Goal: Task Accomplishment & Management: Manage account settings

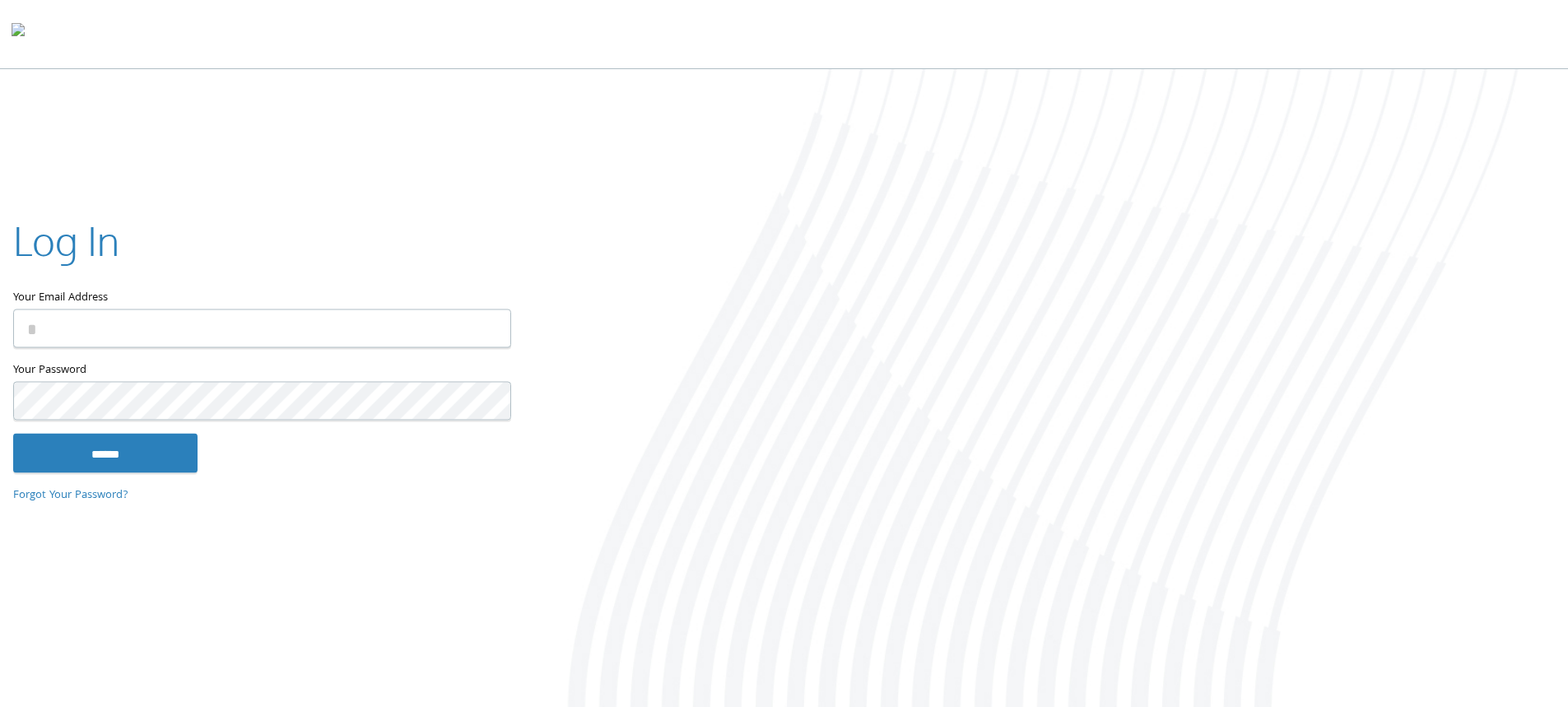
click at [13, 360] on div at bounding box center [13, 360] width 0 height 0
type input "**********"
click at [156, 459] on input "******" at bounding box center [105, 453] width 184 height 39
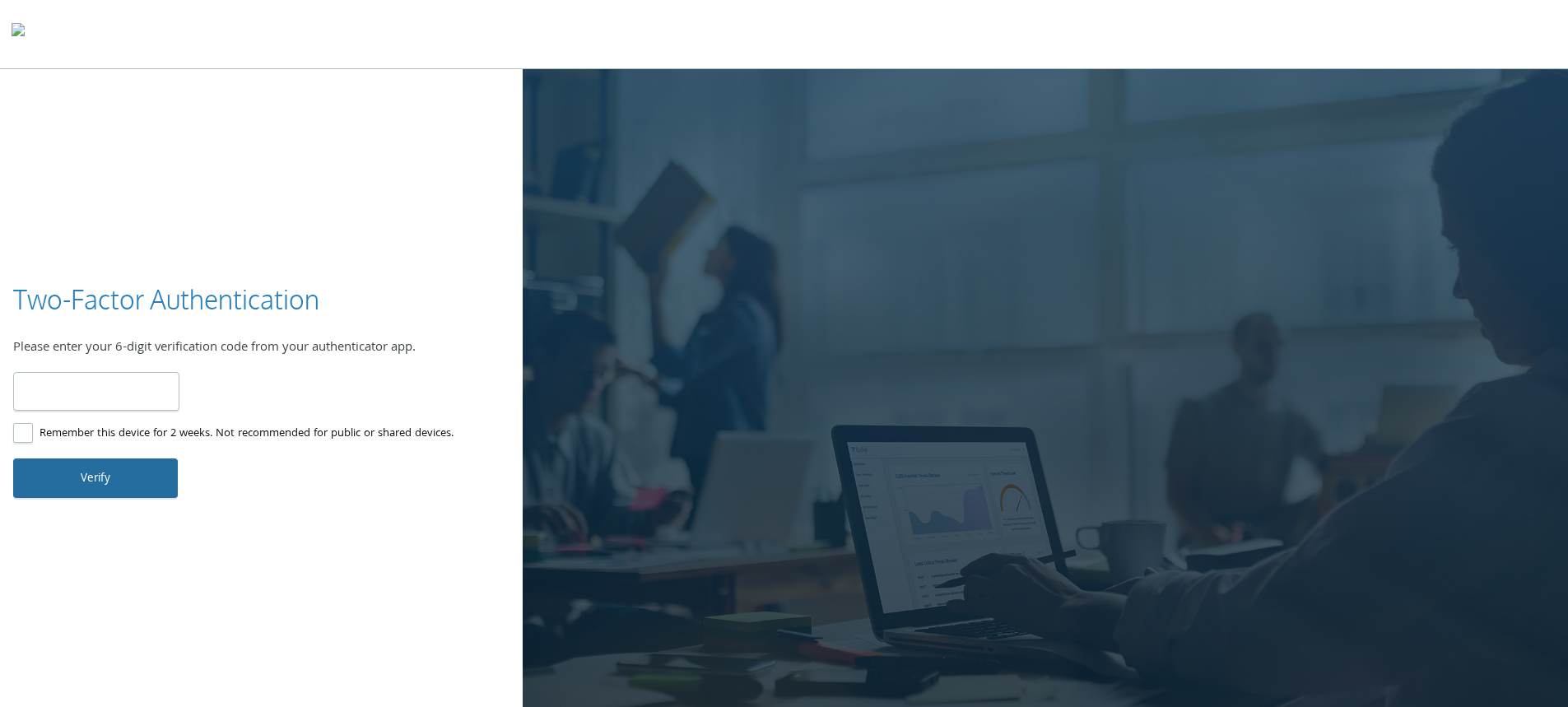
type input "******"
